Goal: Check status: Check status

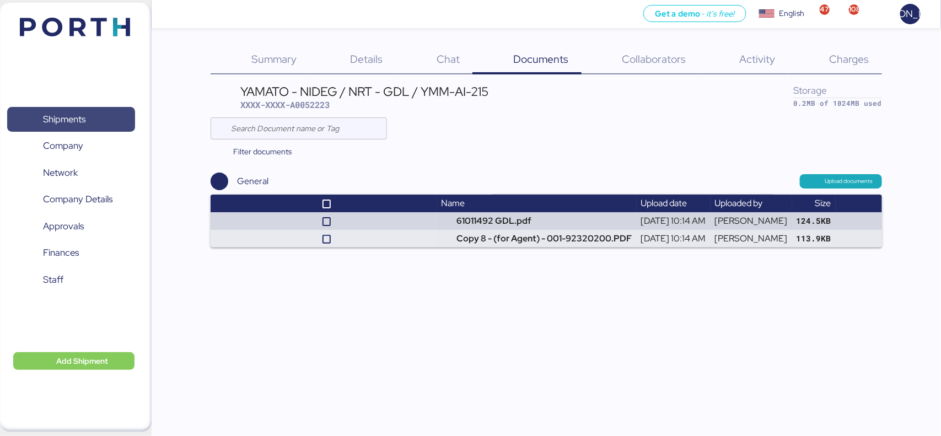
click at [89, 117] on span "Shipments" at bounding box center [71, 119] width 119 height 16
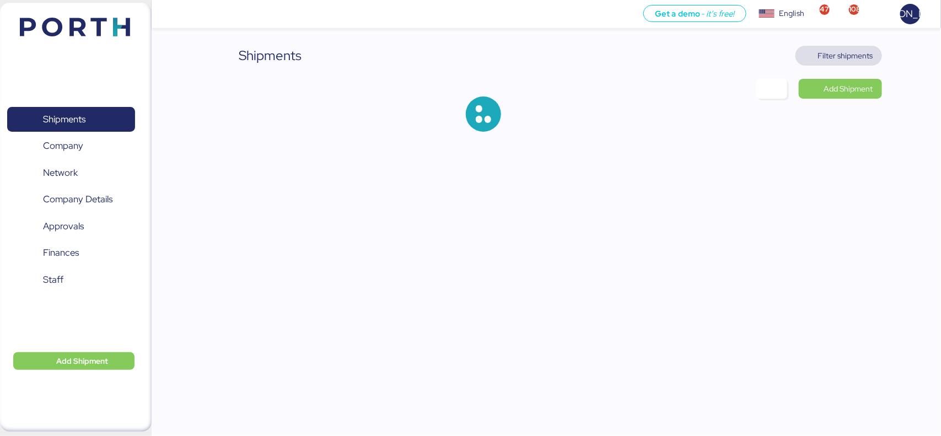
click at [851, 57] on span "Filter shipments" at bounding box center [845, 55] width 55 height 13
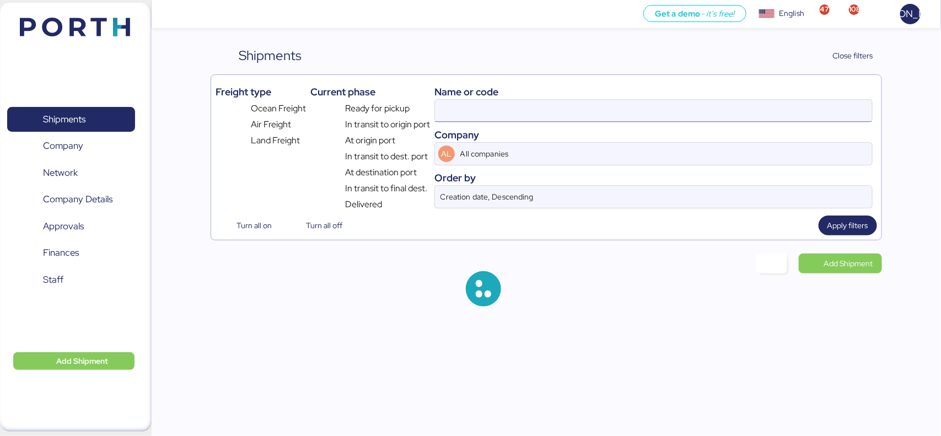
click at [502, 117] on input at bounding box center [653, 111] width 437 height 22
paste input "NGTL7491425"
type input "NGTL7491425"
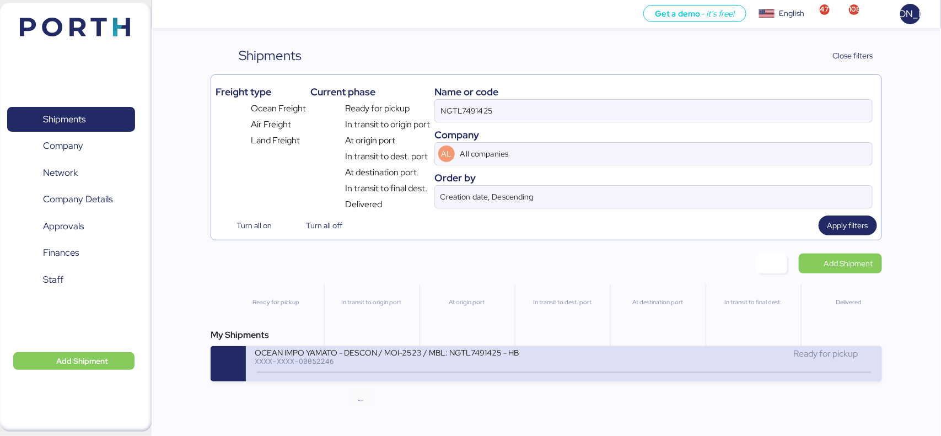
click at [382, 373] on icon at bounding box center [361, 373] width 53 height 12
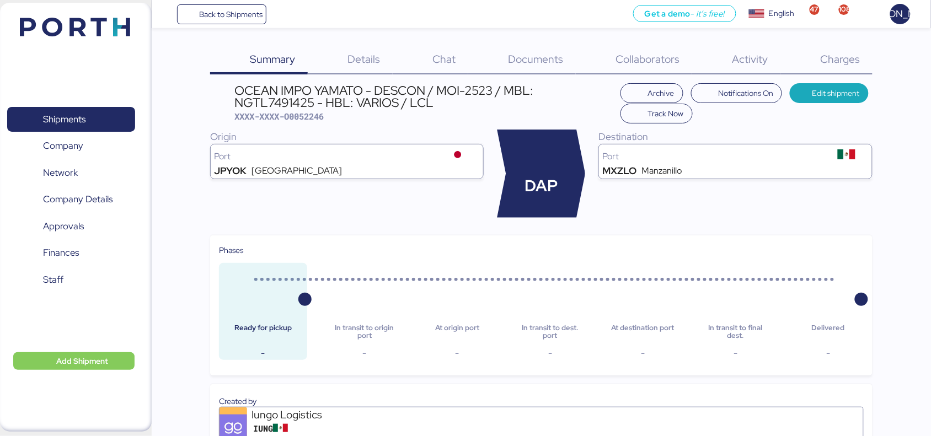
click at [557, 56] on span "Documents" at bounding box center [535, 59] width 55 height 14
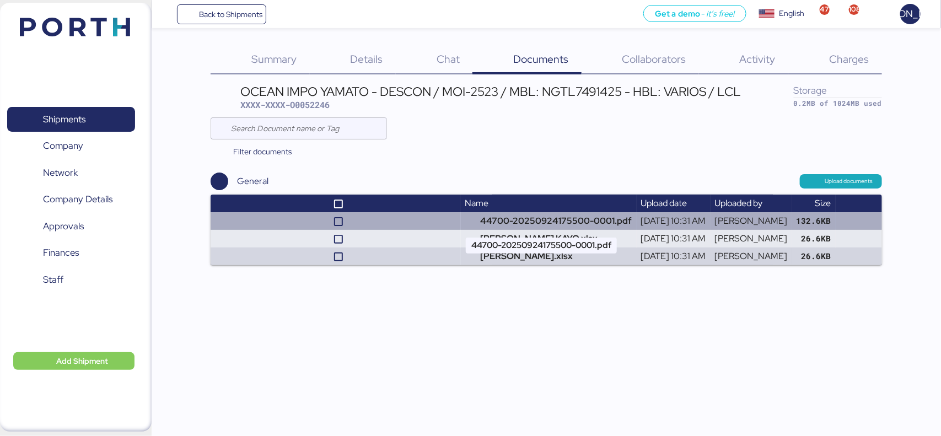
click at [509, 221] on td "44700-20250924175500-0001.pdf" at bounding box center [549, 221] width 176 height 18
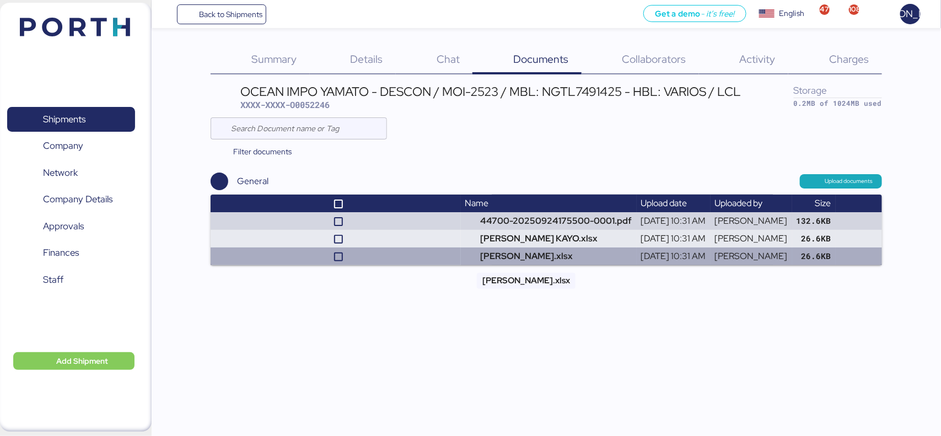
click at [494, 263] on td "[PERSON_NAME].xlsx" at bounding box center [549, 257] width 176 height 18
click at [436, 259] on td at bounding box center [336, 257] width 250 height 18
